Goal: Task Accomplishment & Management: Check status

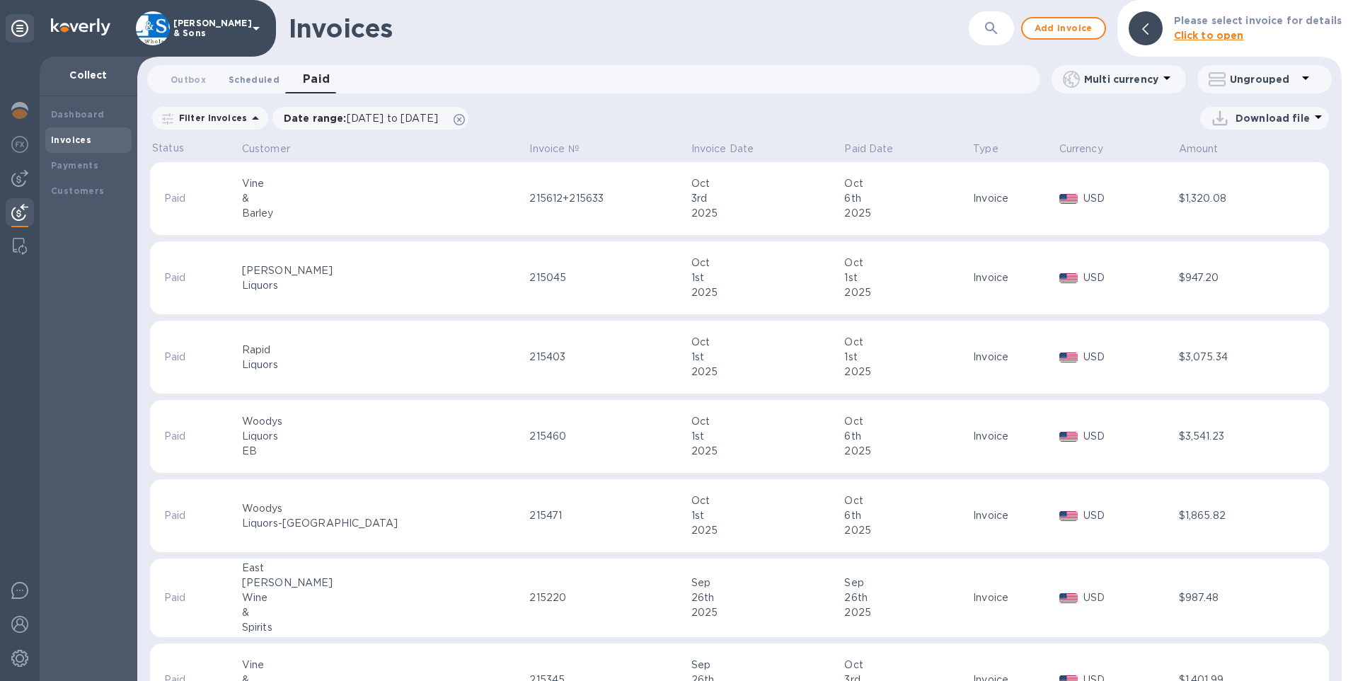
click at [235, 76] on span "Scheduled 0" at bounding box center [254, 79] width 51 height 15
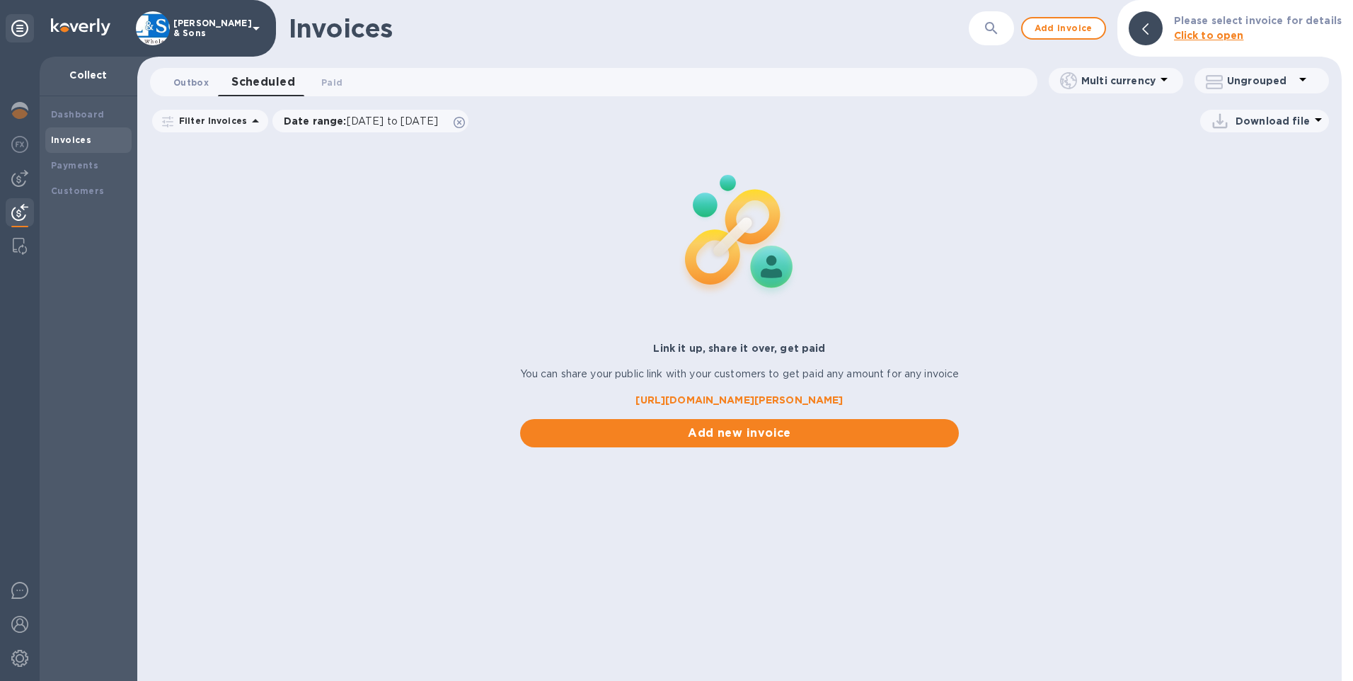
click at [181, 78] on span "Outbox 0" at bounding box center [190, 82] width 35 height 15
click at [183, 91] on button "Outbox 0" at bounding box center [191, 82] width 58 height 28
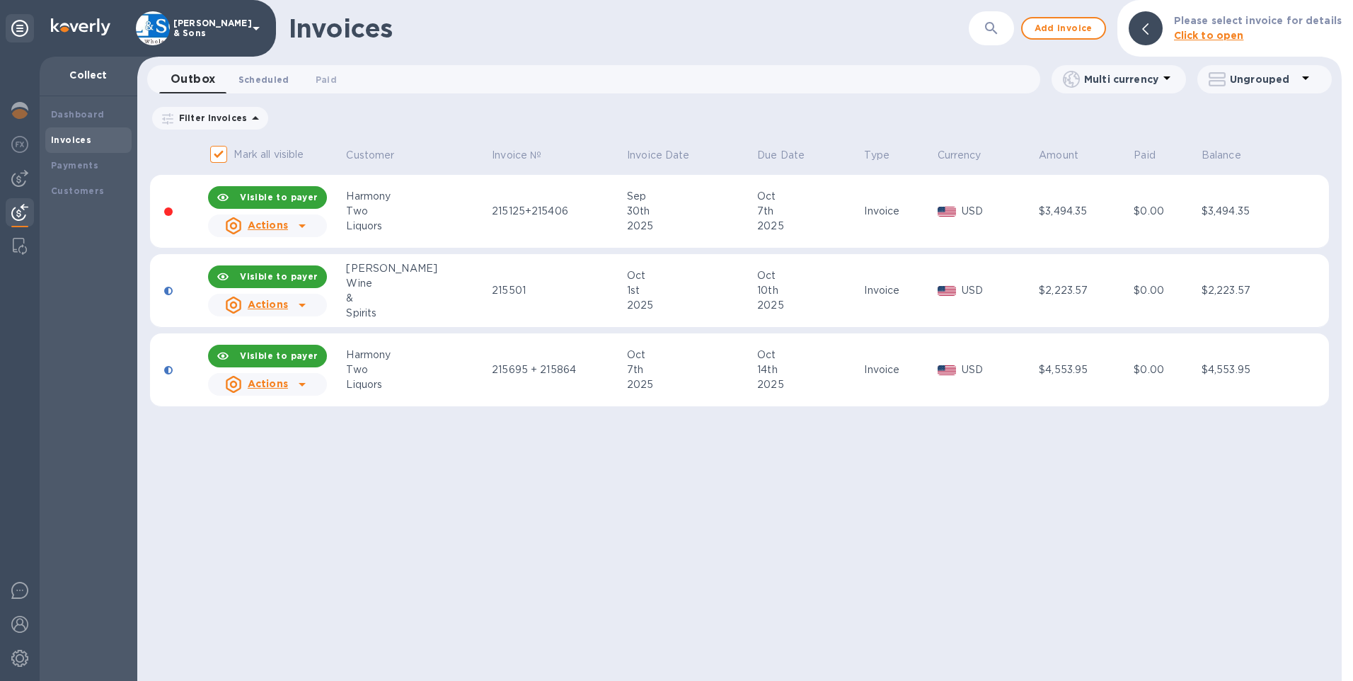
click at [263, 84] on span "Scheduled 0" at bounding box center [263, 79] width 51 height 15
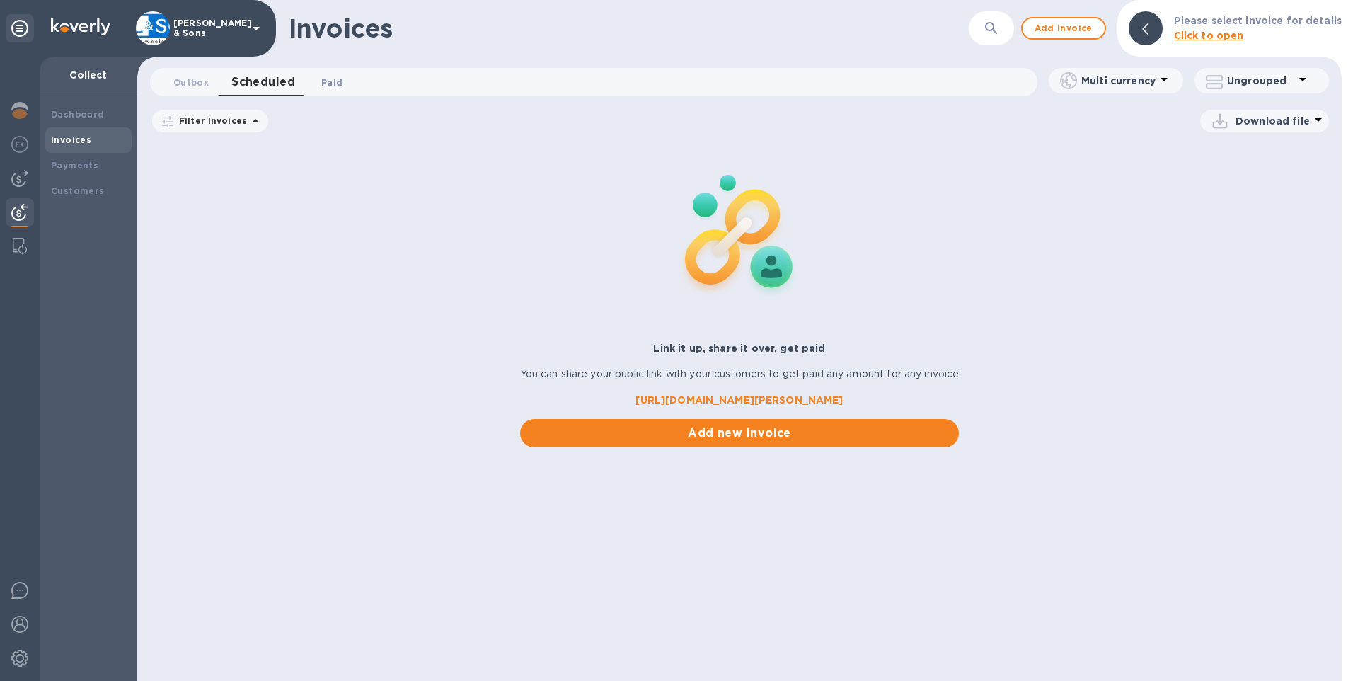
click at [328, 75] on span "Paid 0" at bounding box center [331, 82] width 21 height 15
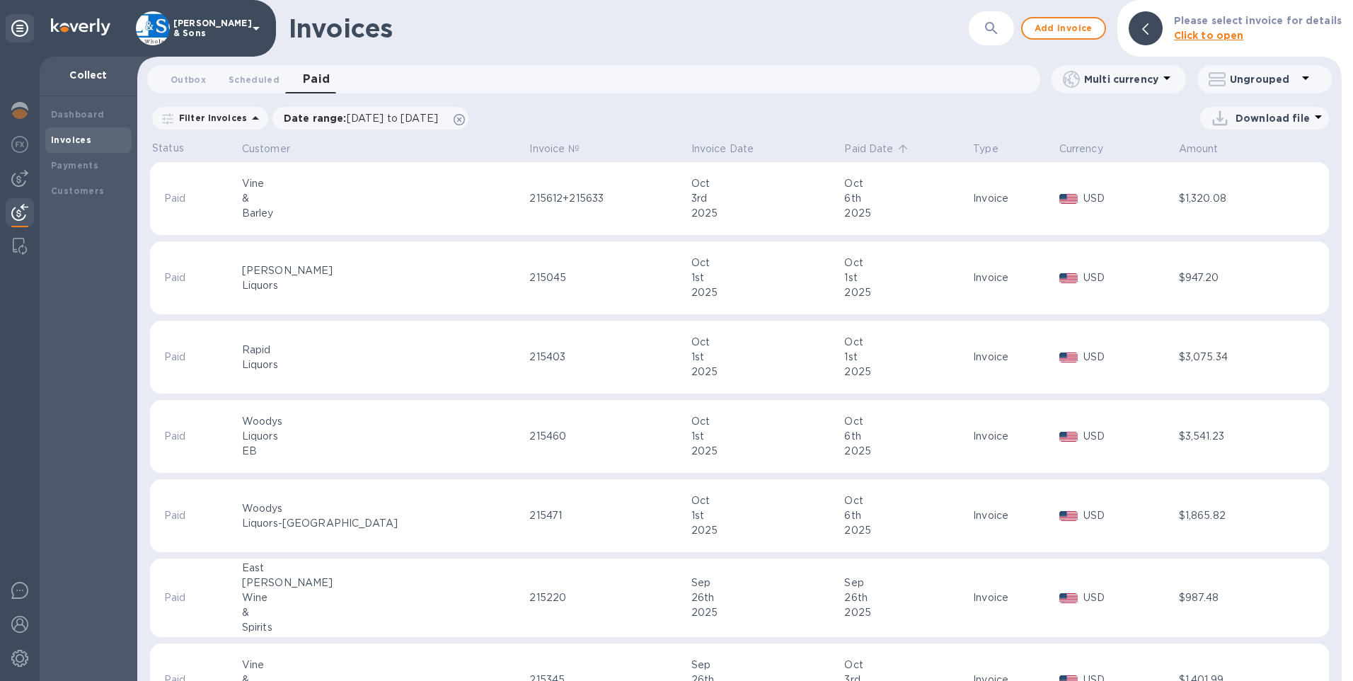
click at [844, 150] on p "Paid Date" at bounding box center [868, 149] width 49 height 15
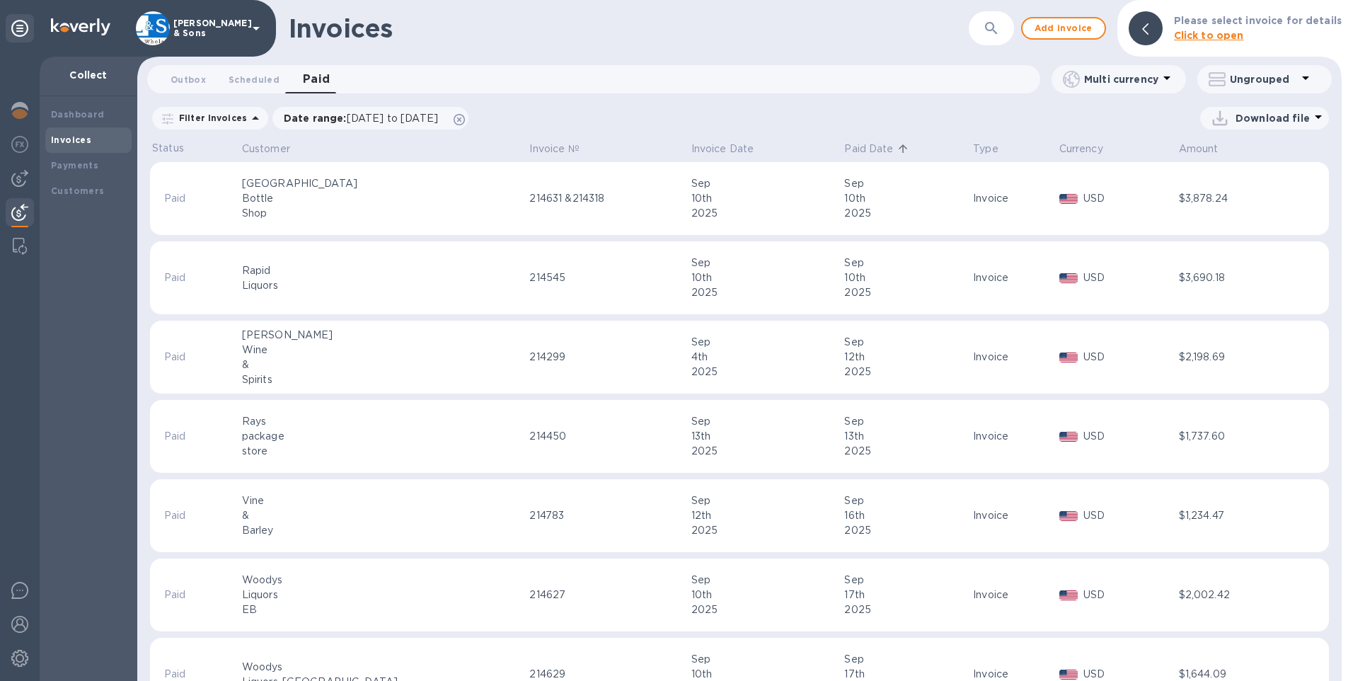
click at [844, 150] on p "Paid Date" at bounding box center [868, 149] width 49 height 15
click at [1284, 122] on p "Download file" at bounding box center [1273, 118] width 74 height 14
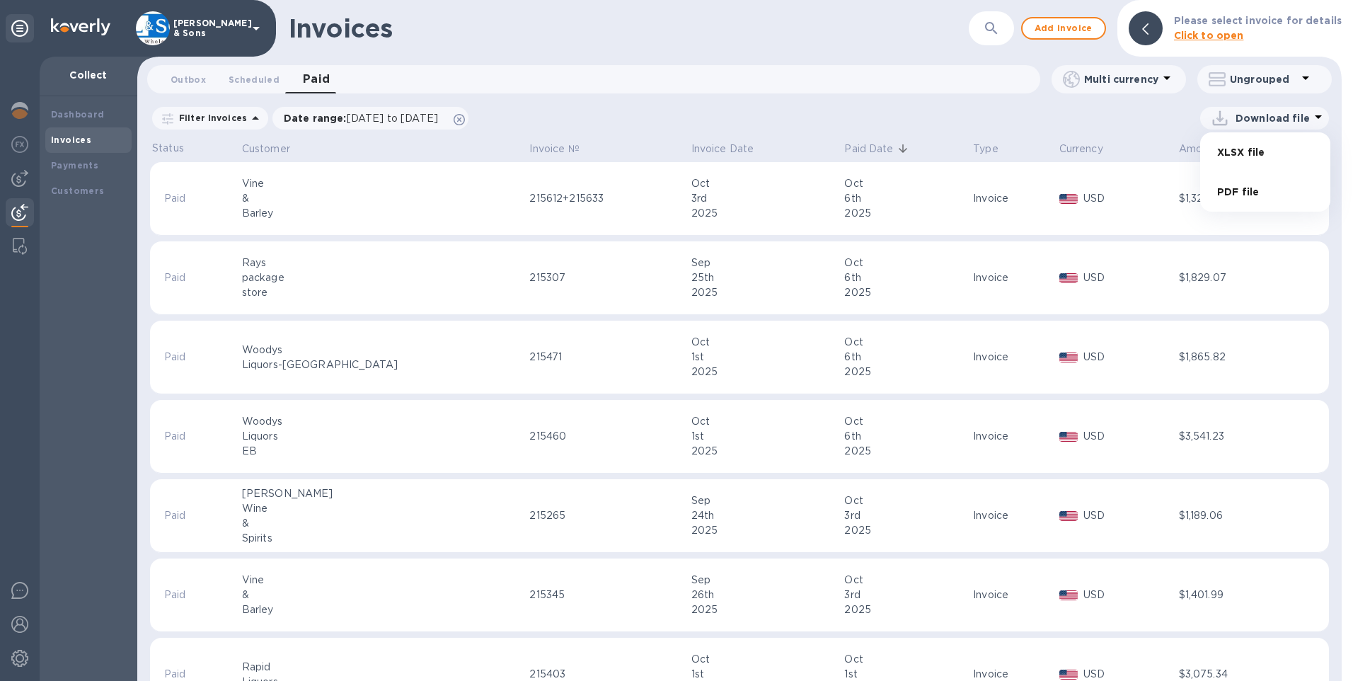
click at [1267, 158] on li "XLSX file" at bounding box center [1265, 152] width 96 height 40
click at [256, 83] on span "Scheduled 0" at bounding box center [254, 79] width 51 height 15
